Goal: Check status: Check status

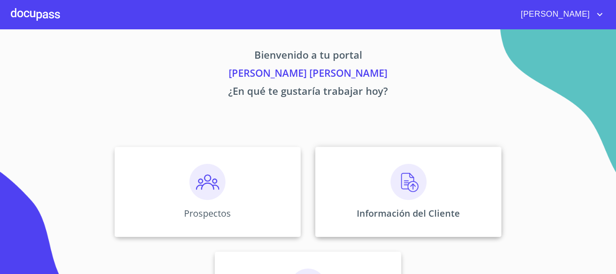
click at [413, 194] on img at bounding box center [408, 182] width 36 height 36
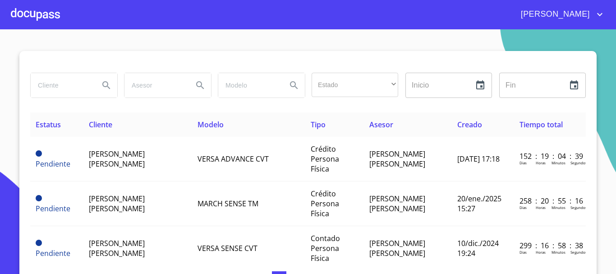
click at [72, 86] on input "search" at bounding box center [61, 85] width 61 height 24
type input "JULIO"
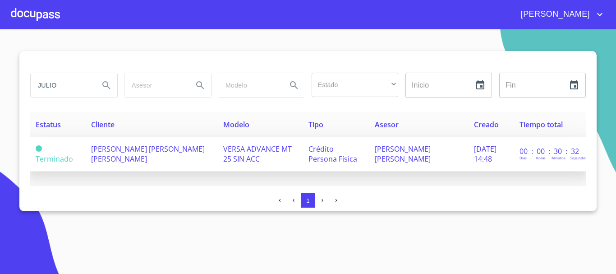
click at [100, 154] on span "[PERSON_NAME] [PERSON_NAME] [PERSON_NAME]" at bounding box center [148, 154] width 114 height 20
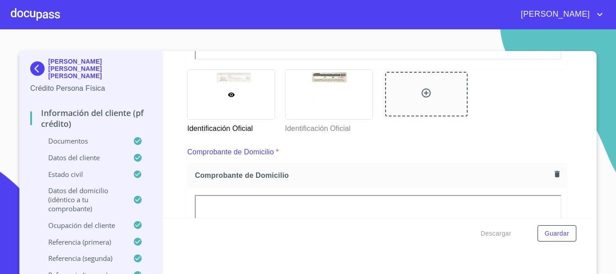
scroll to position [406, 0]
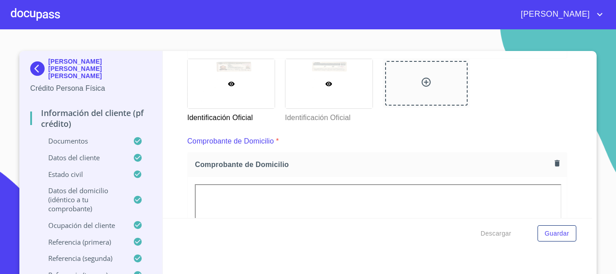
click at [319, 77] on div at bounding box center [328, 83] width 87 height 49
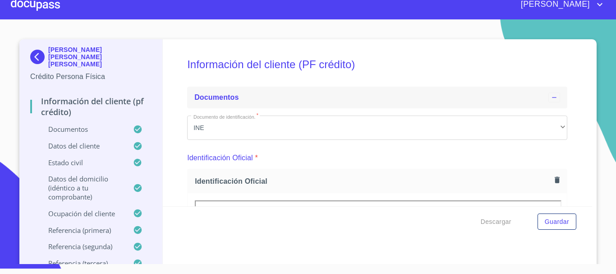
scroll to position [0, 0]
